Goal: Information Seeking & Learning: Learn about a topic

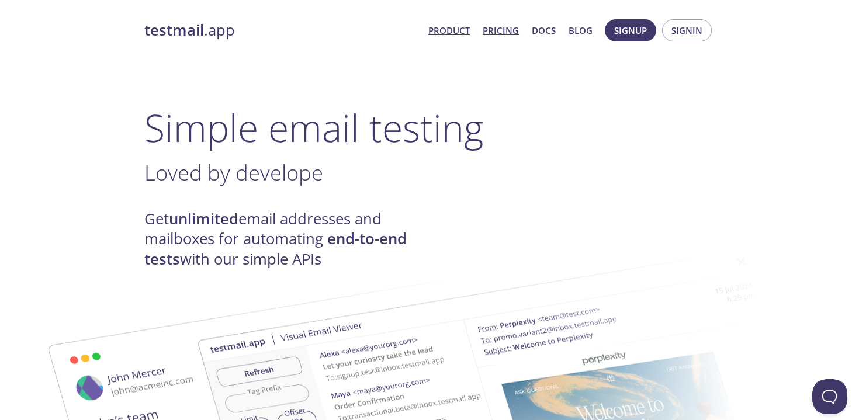
click at [501, 34] on link "Pricing" at bounding box center [500, 30] width 36 height 15
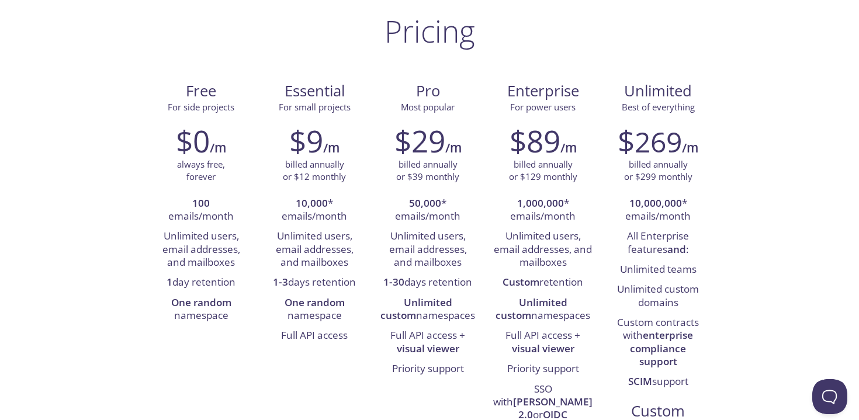
scroll to position [72, 0]
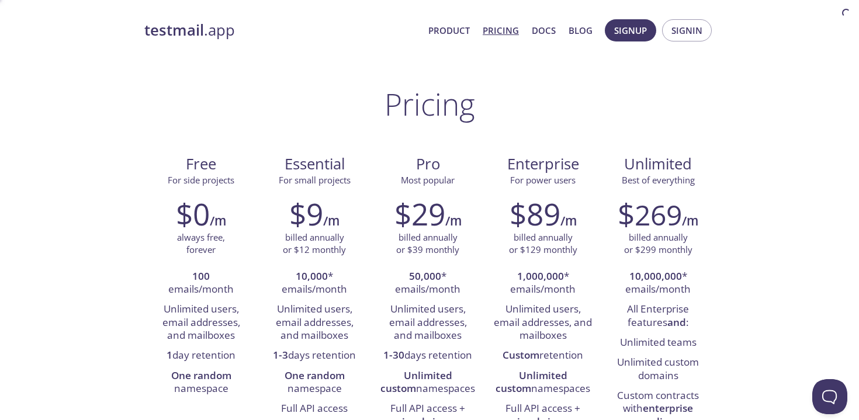
scroll to position [72, 0]
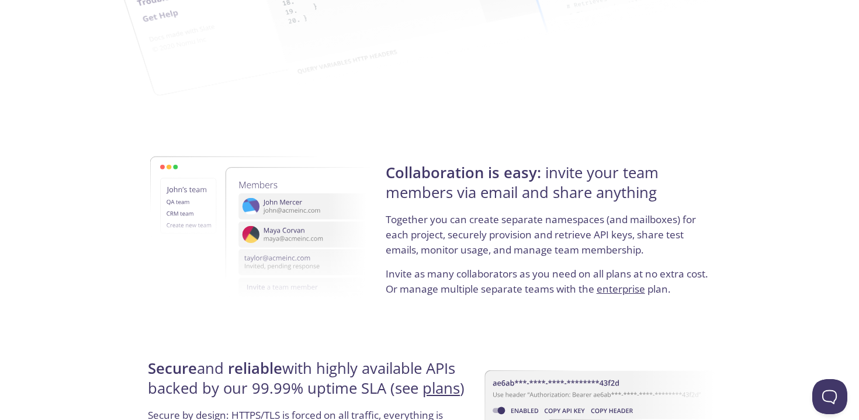
scroll to position [1842, 0]
